Goal: Communication & Community: Answer question/provide support

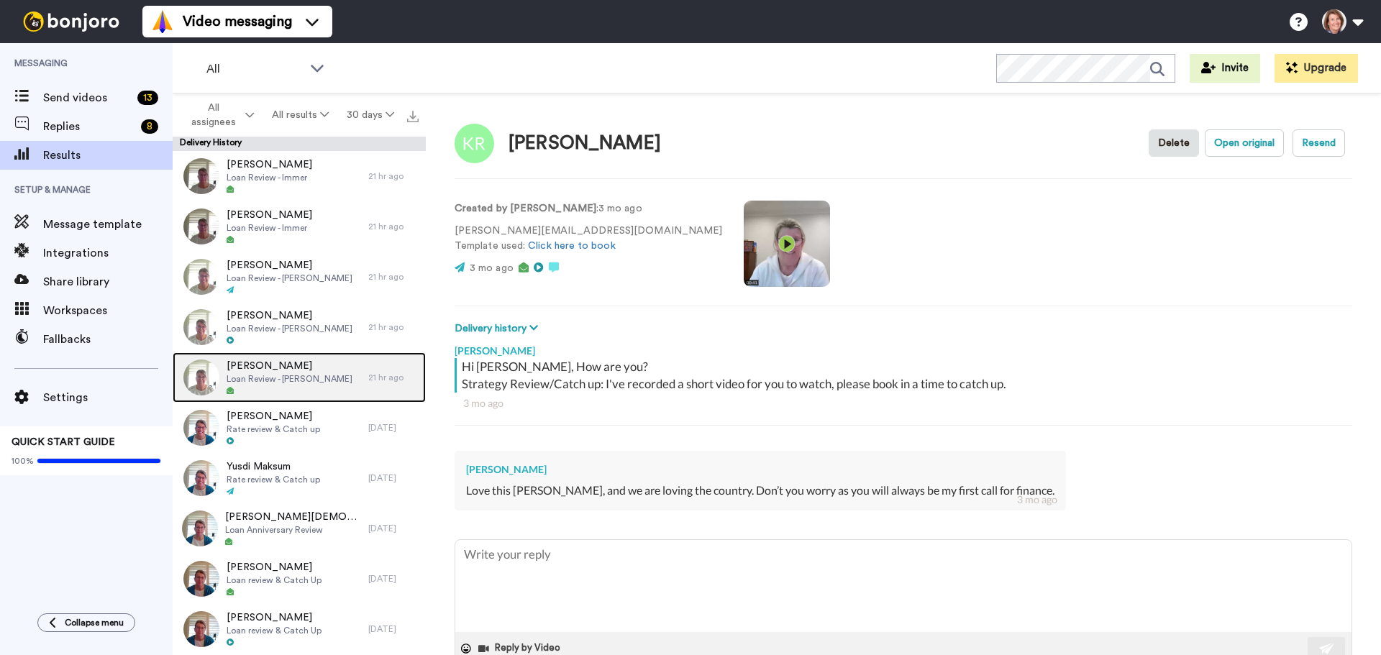
click at [294, 377] on span "Loan Review - Connors" at bounding box center [290, 379] width 126 height 12
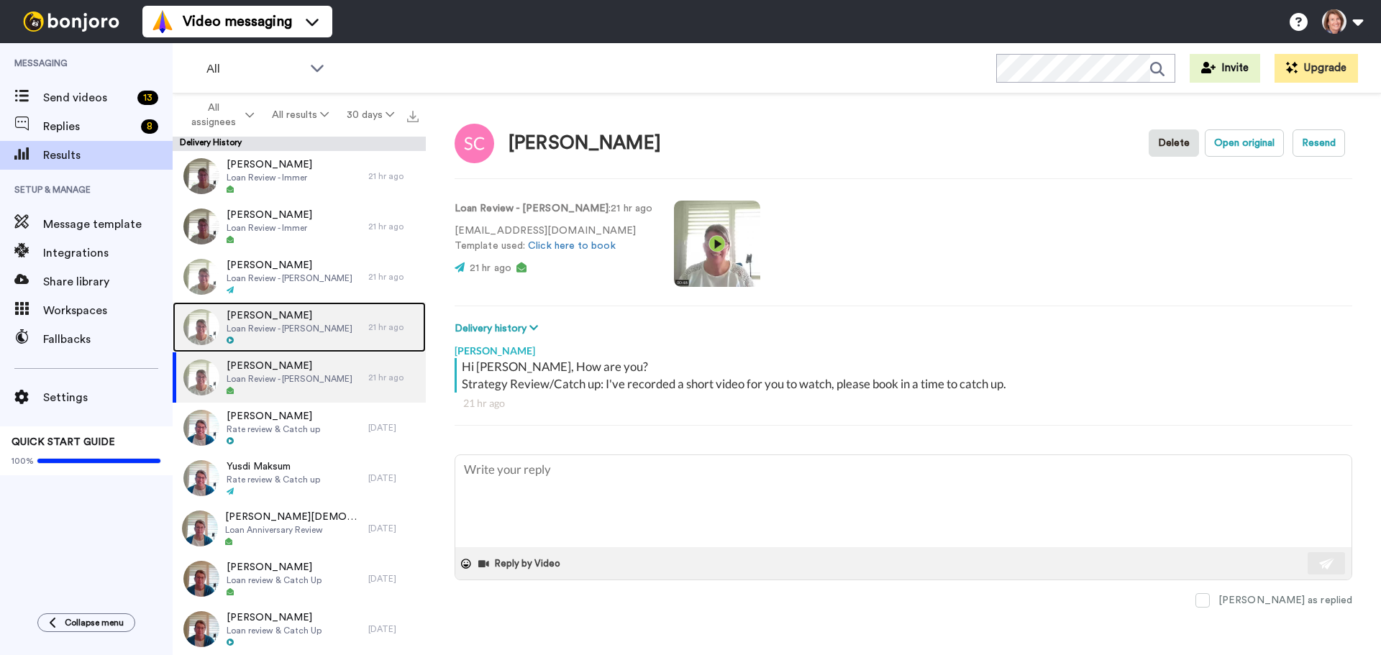
click at [309, 334] on div "Jacqueline Connors Loan Review - Connors" at bounding box center [290, 327] width 126 height 37
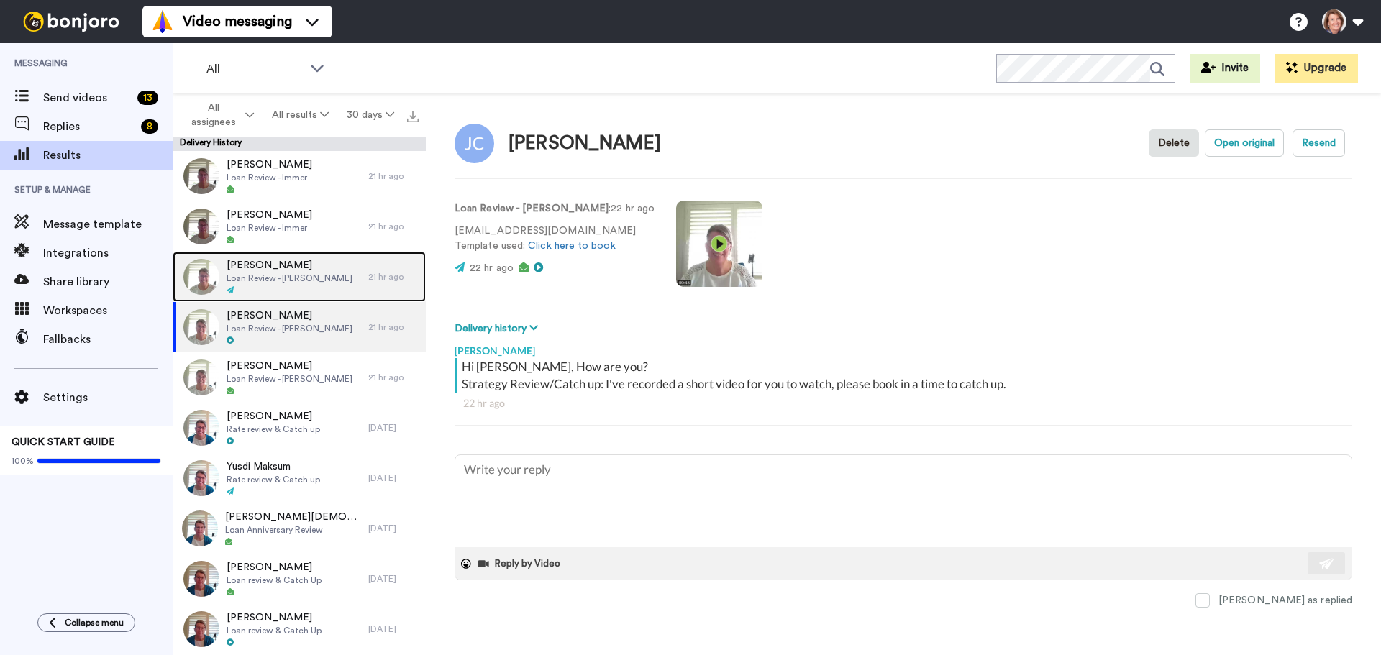
click at [304, 266] on span "Simon Correy" at bounding box center [290, 265] width 126 height 14
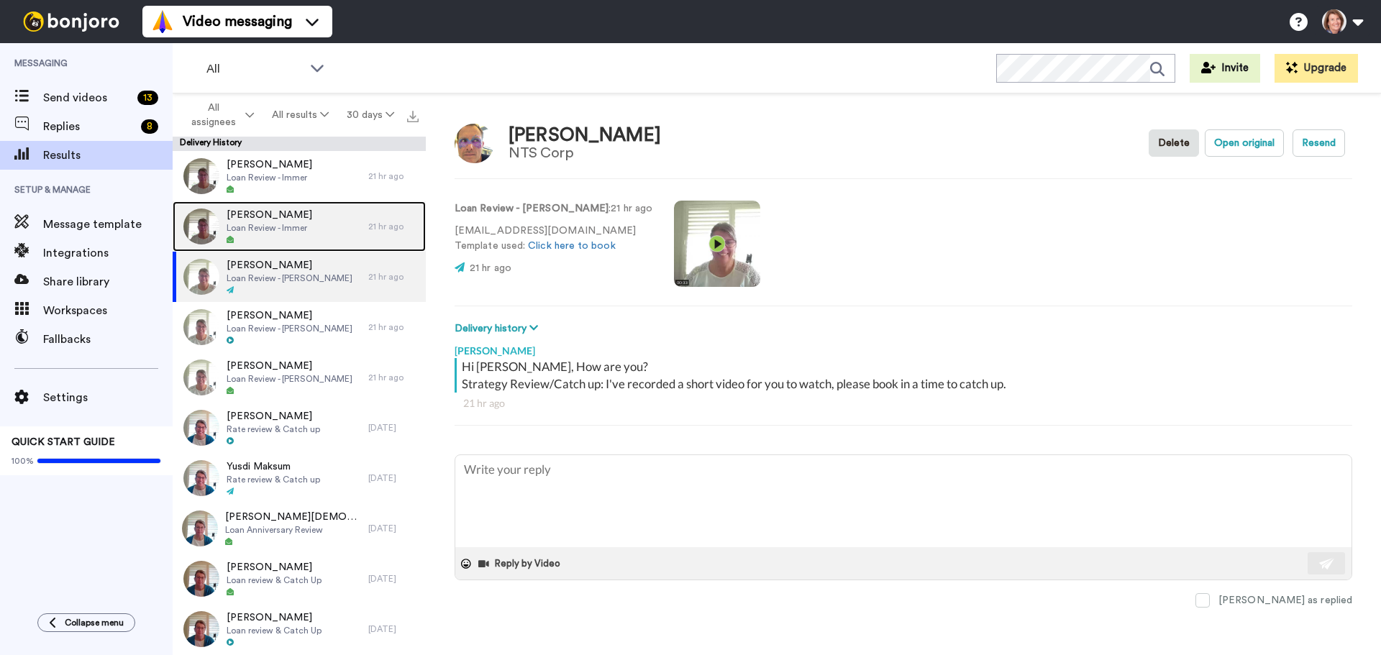
click at [303, 227] on span "Loan Review - Immer" at bounding box center [270, 228] width 86 height 12
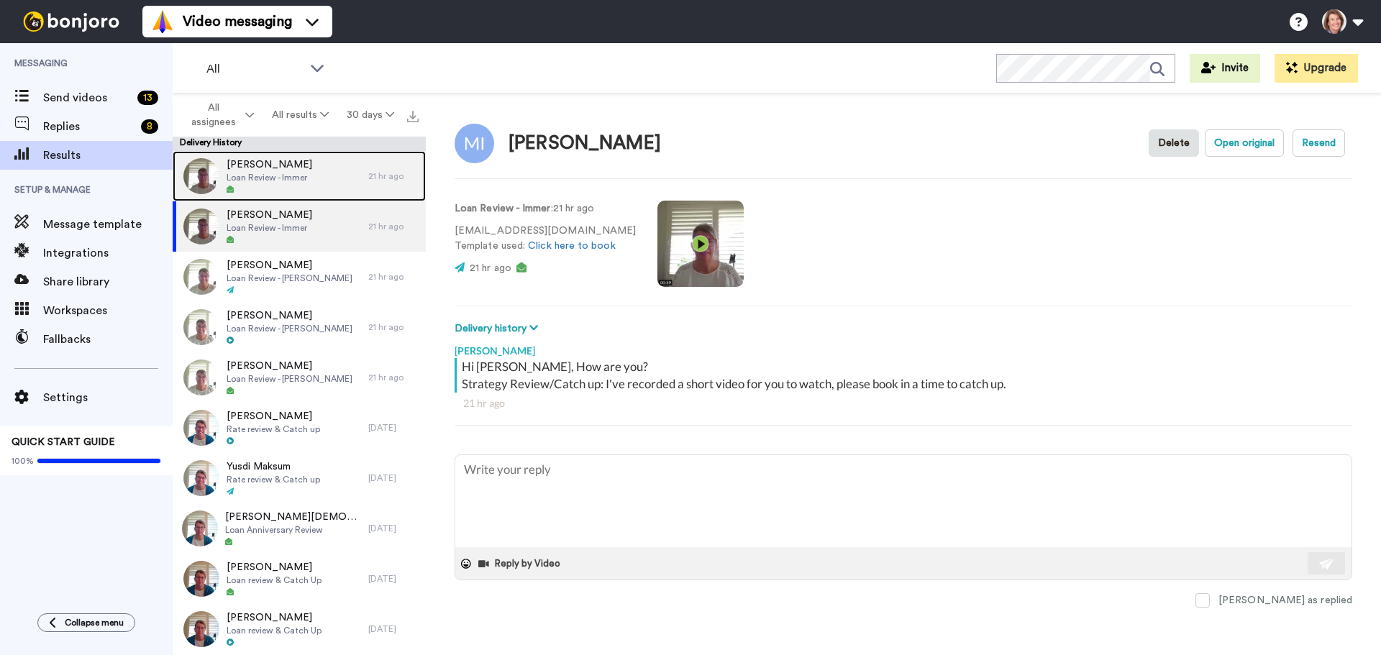
click at [293, 201] on div "Jessica Immer Loan Review - Immer" at bounding box center [271, 176] width 196 height 50
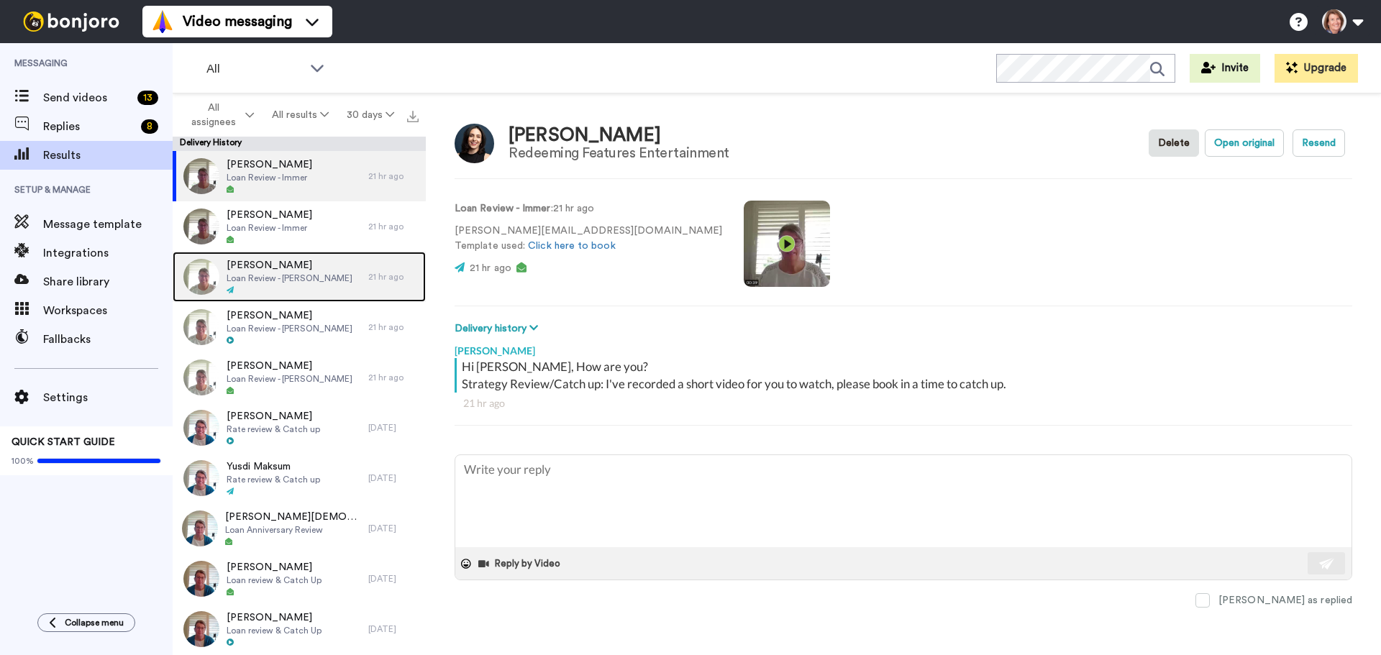
click at [297, 265] on span "Simon Correy" at bounding box center [290, 265] width 126 height 14
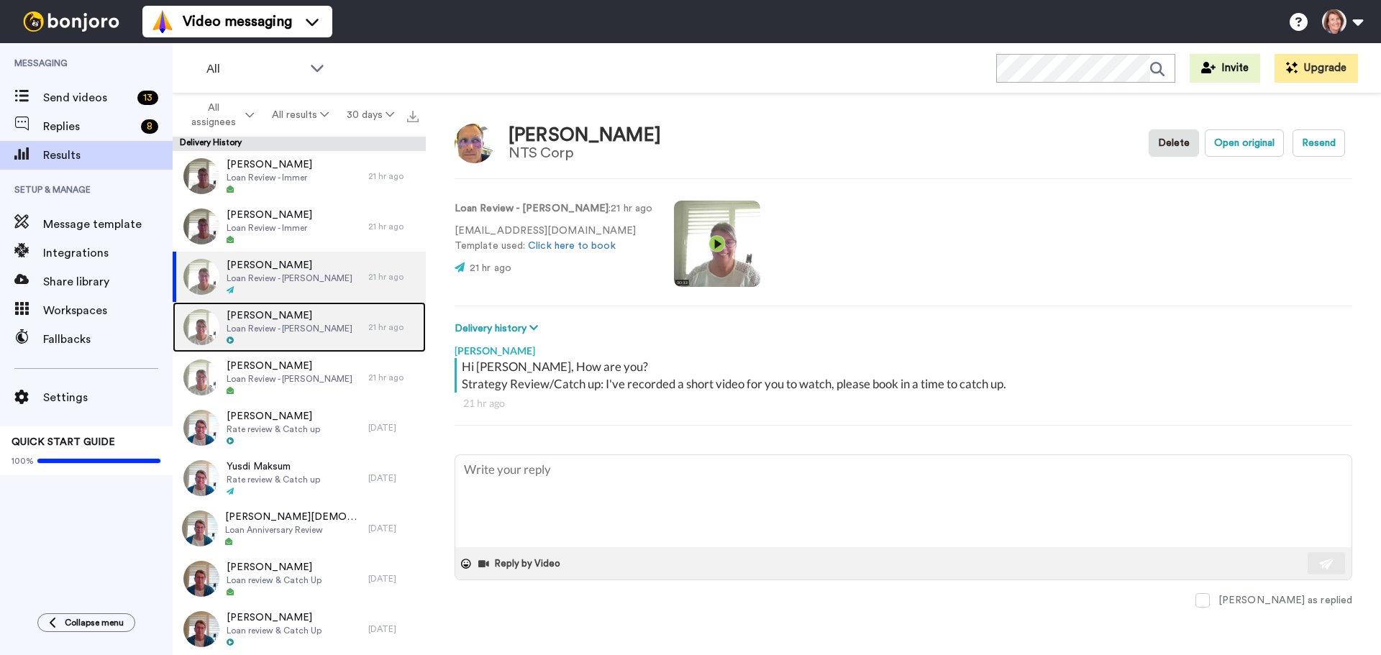
click at [296, 334] on div "Jacqueline Connors Loan Review - Connors" at bounding box center [290, 327] width 126 height 37
type textarea "x"
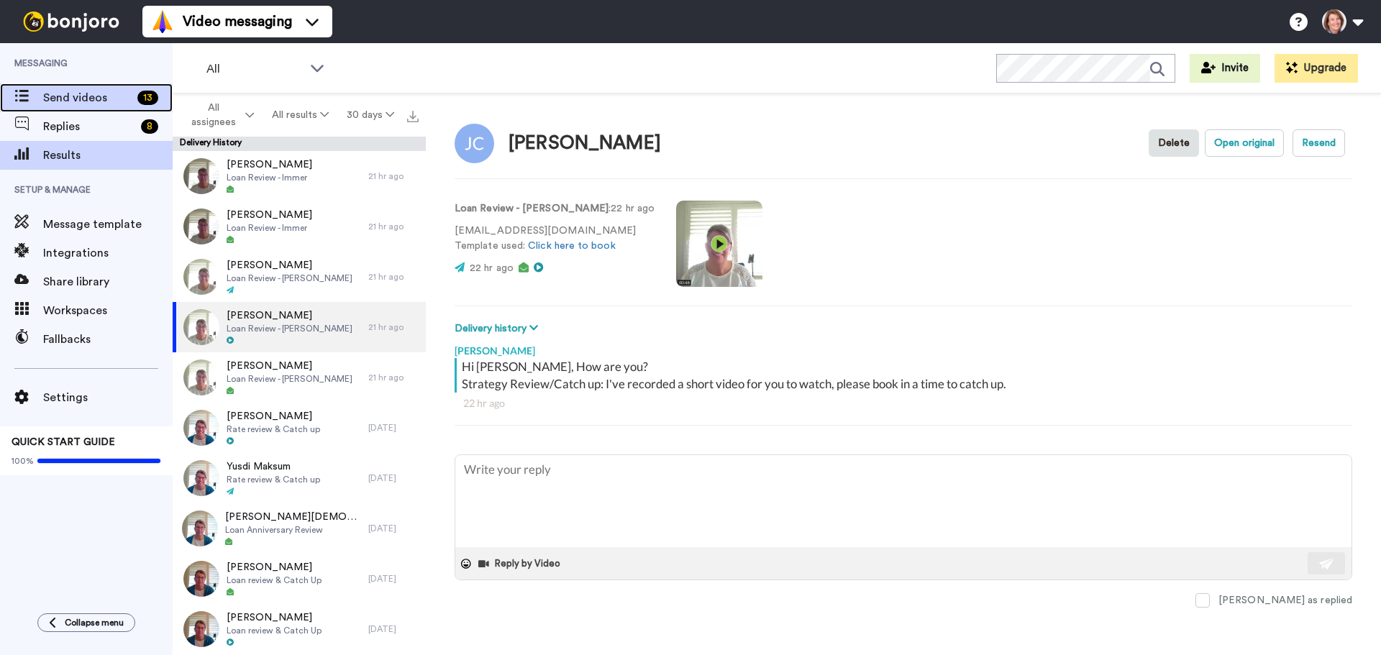
click at [95, 101] on span "Send videos" at bounding box center [87, 97] width 88 height 17
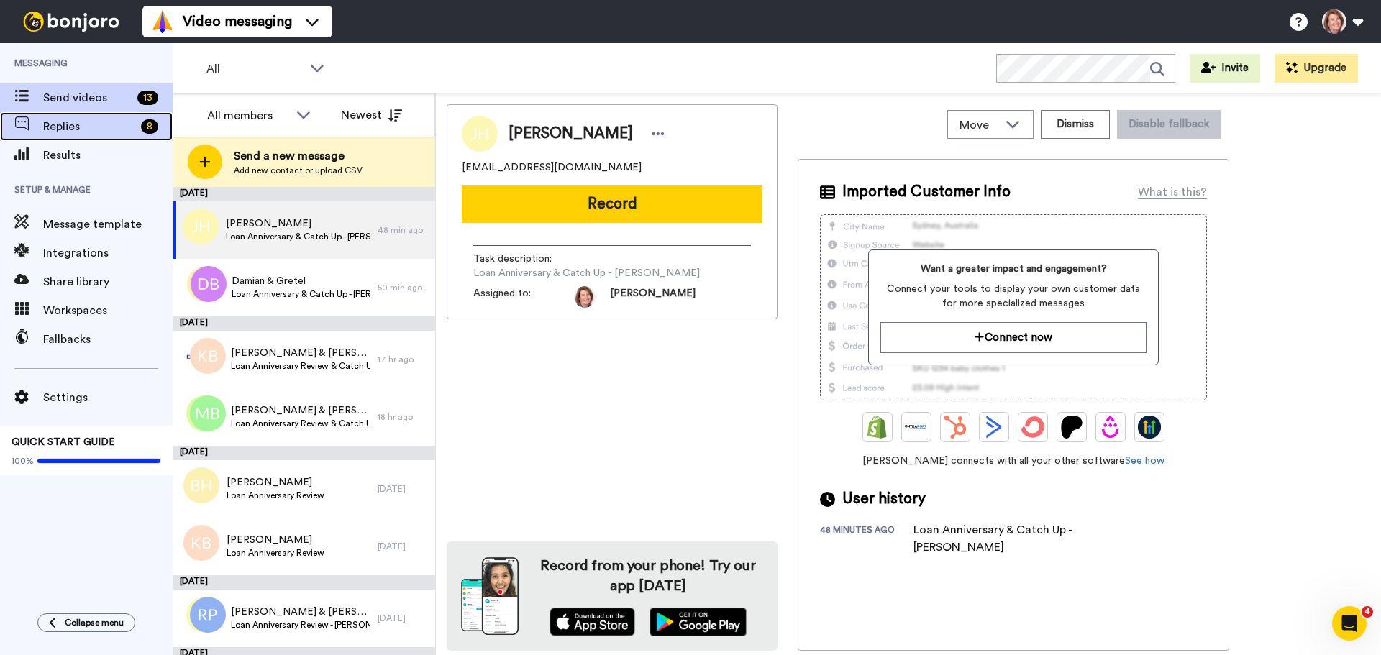
click at [108, 134] on span "Replies" at bounding box center [89, 126] width 92 height 17
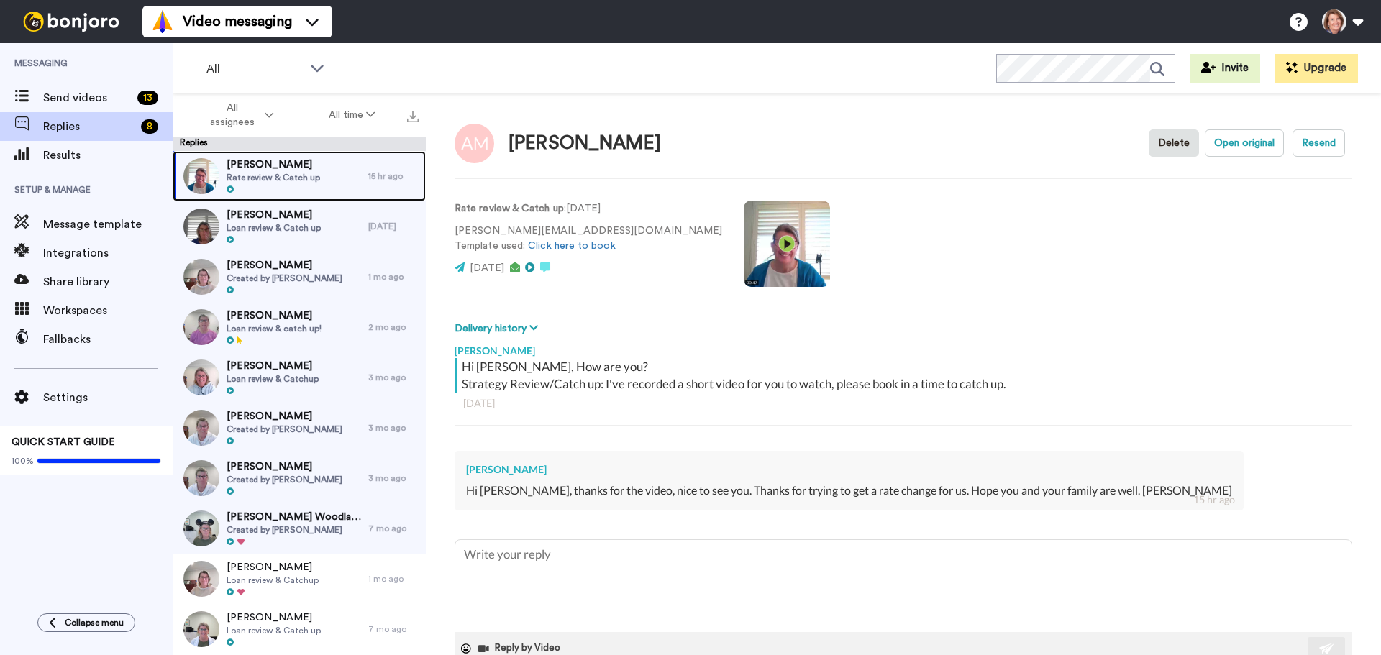
click at [301, 174] on span "Rate review & Catch up" at bounding box center [273, 178] width 93 height 12
type textarea "x"
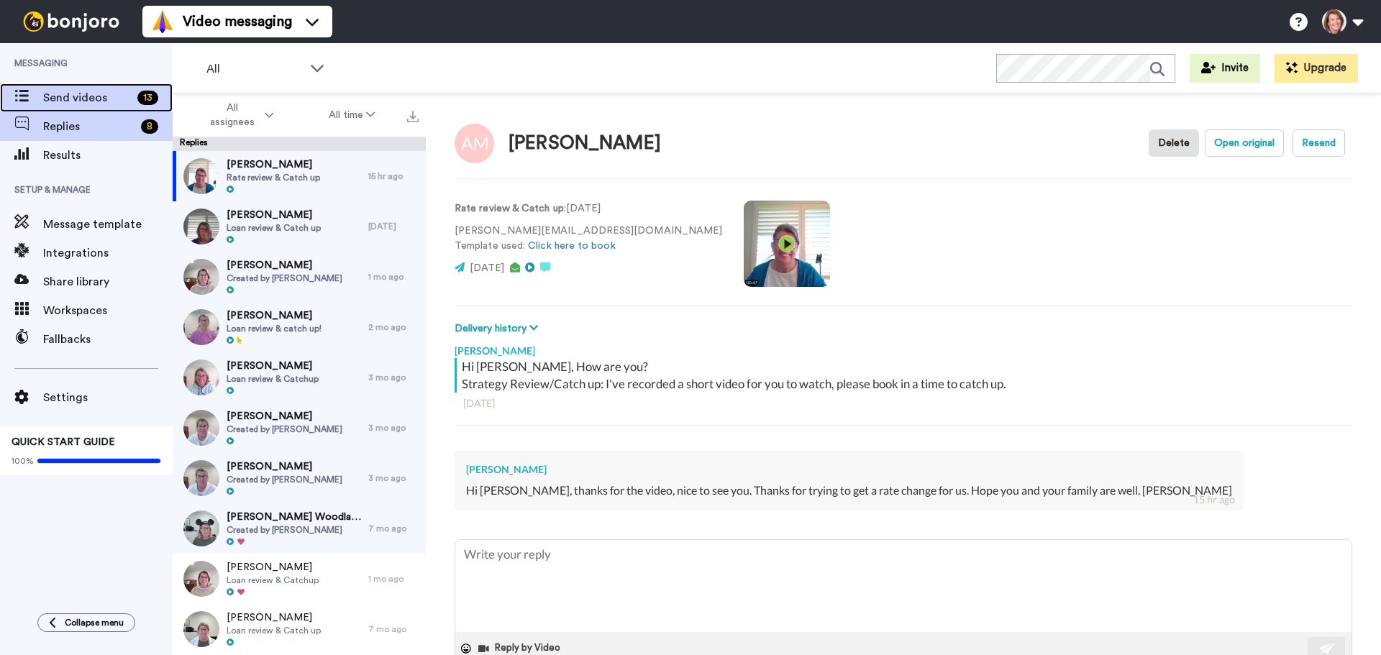
click at [109, 99] on span "Send videos" at bounding box center [87, 97] width 88 height 17
